Goal: Task Accomplishment & Management: Manage account settings

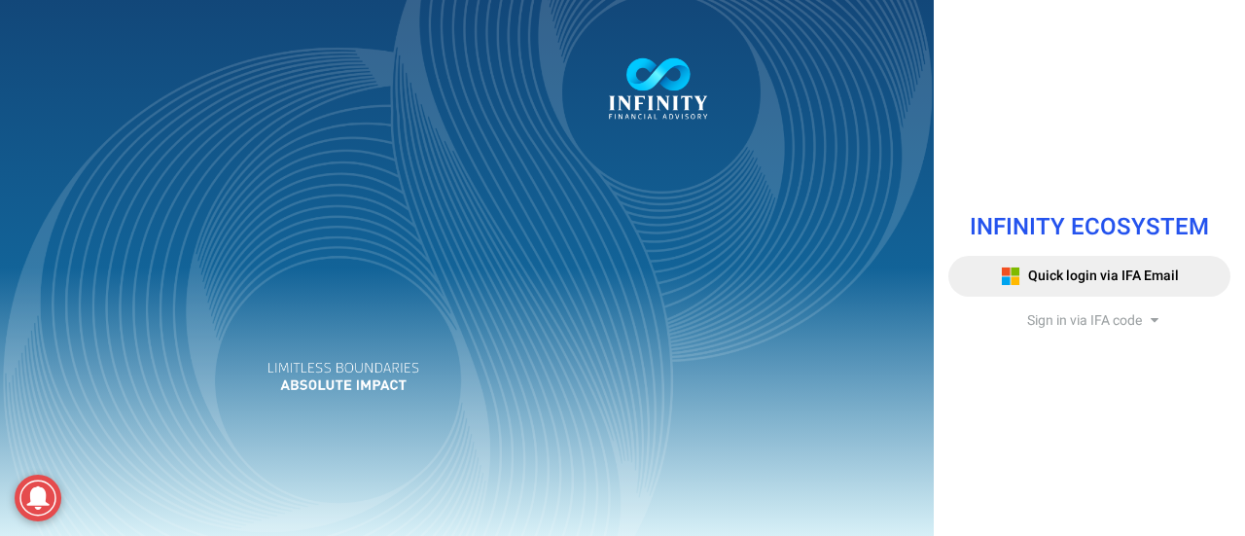
click at [1043, 314] on span "Sign in via IFA code" at bounding box center [1084, 320] width 115 height 20
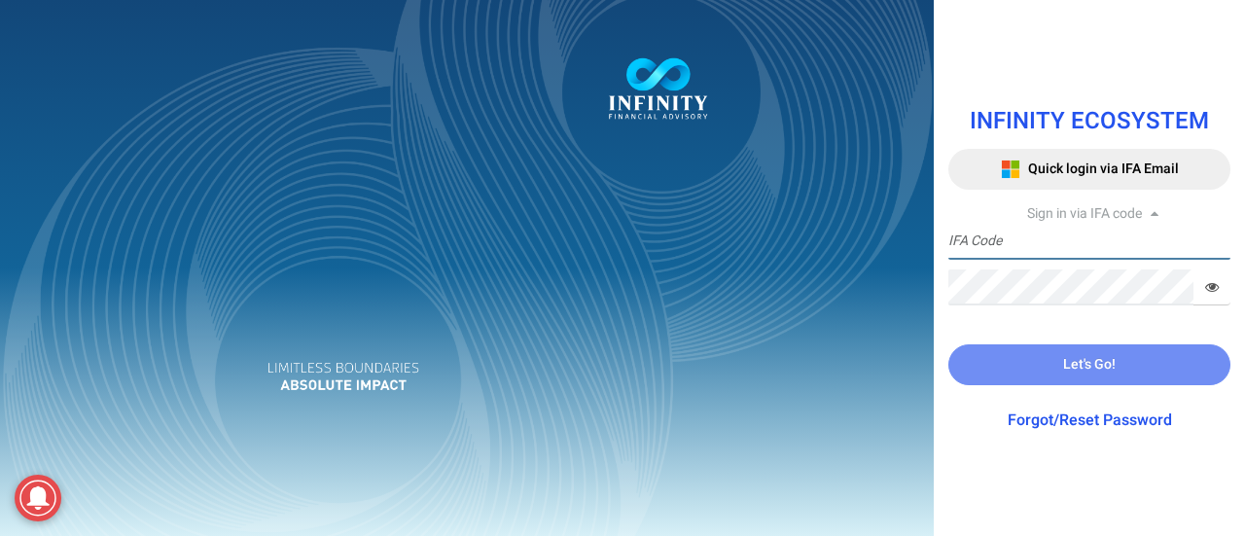
click at [1017, 250] on input "text" at bounding box center [1089, 242] width 282 height 36
type input "IFA0113"
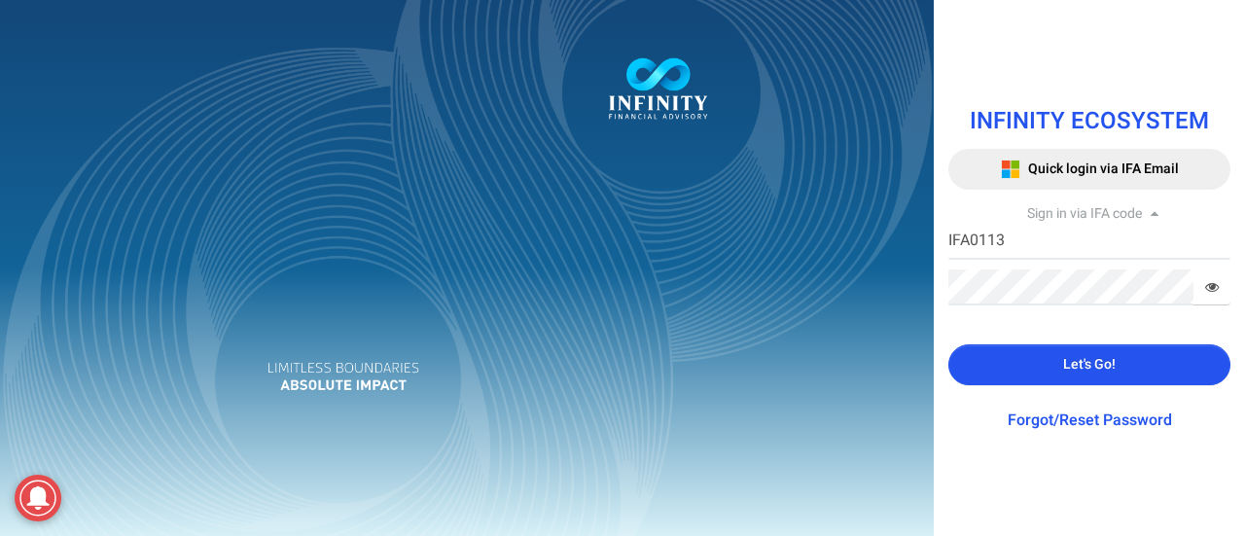
click at [1210, 284] on icon at bounding box center [1212, 287] width 14 height 14
click at [1074, 372] on span "Let's Go!" at bounding box center [1089, 364] width 53 height 20
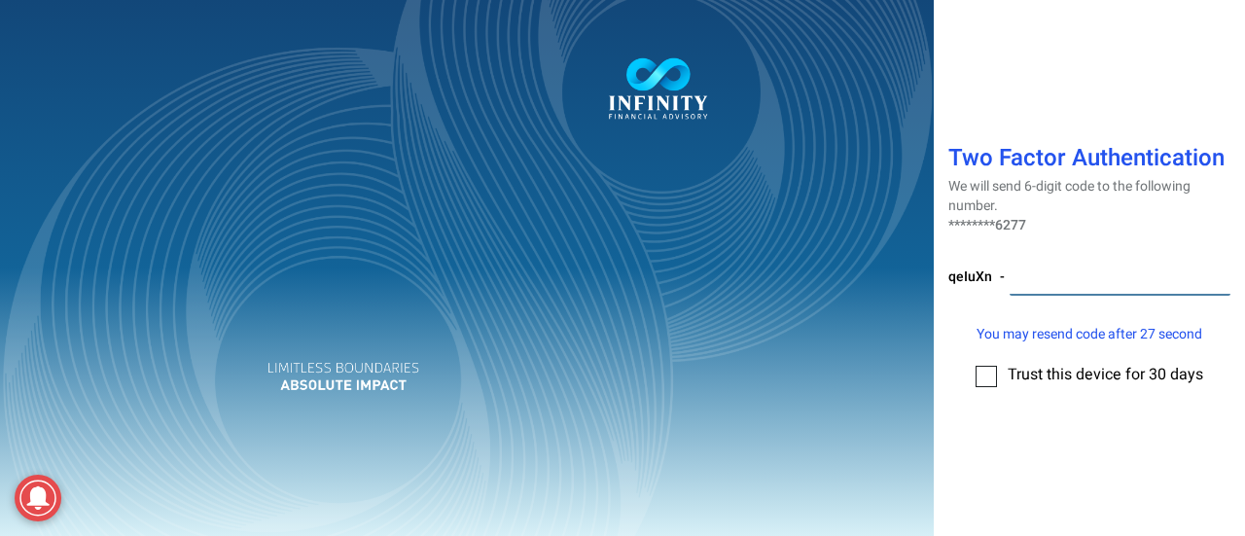
click at [1076, 279] on input "number" at bounding box center [1120, 278] width 221 height 36
type input "114552"
